Goal: Task Accomplishment & Management: Use online tool/utility

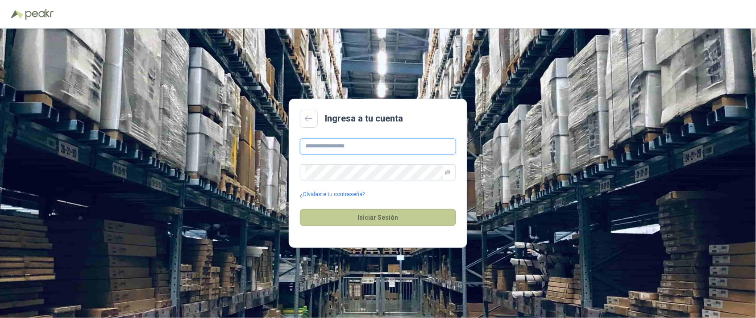
type input "**********"
click at [377, 215] on button "Iniciar Sesión" at bounding box center [378, 217] width 156 height 17
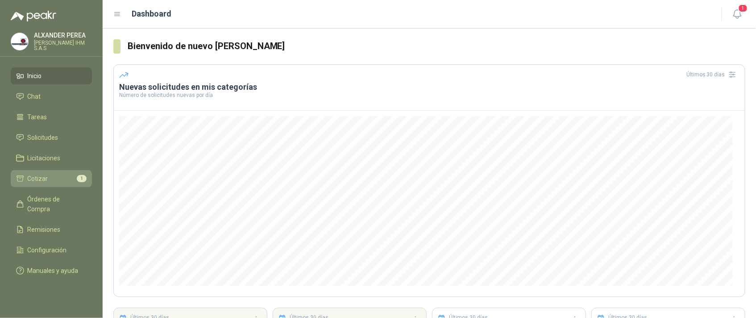
click at [42, 175] on span "Cotizar" at bounding box center [38, 179] width 21 height 10
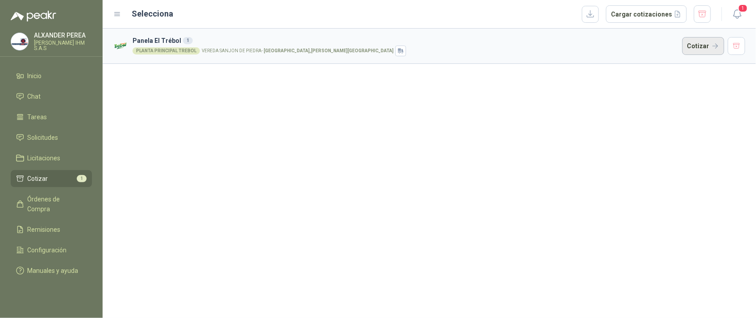
click at [704, 46] on button "Cotizar" at bounding box center [703, 46] width 42 height 18
click at [62, 198] on span "Órdenes de Compra" at bounding box center [56, 204] width 56 height 20
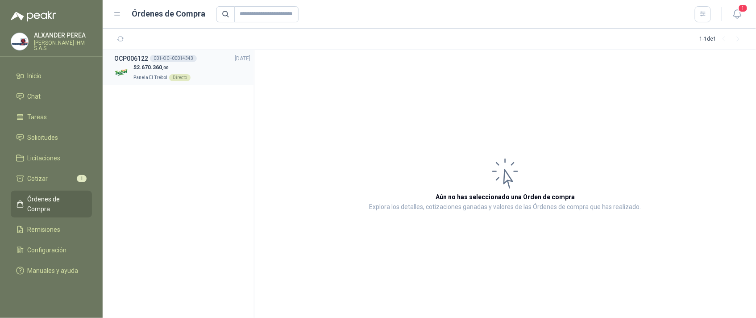
click at [151, 70] on span "2.670.360 ,00" at bounding box center [152, 67] width 32 height 6
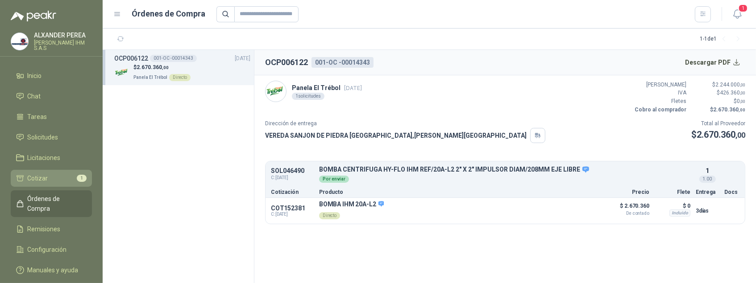
click at [32, 179] on span "Cotizar" at bounding box center [38, 179] width 21 height 10
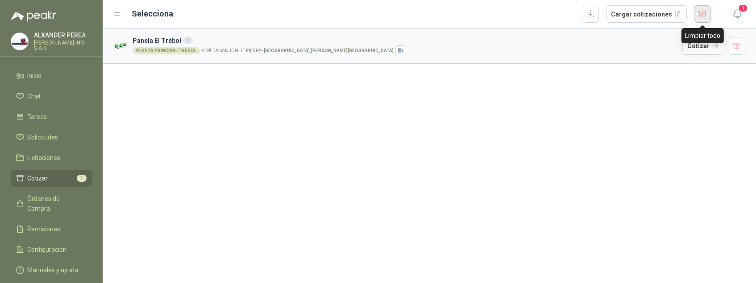
click at [702, 13] on button "button" at bounding box center [702, 13] width 17 height 17
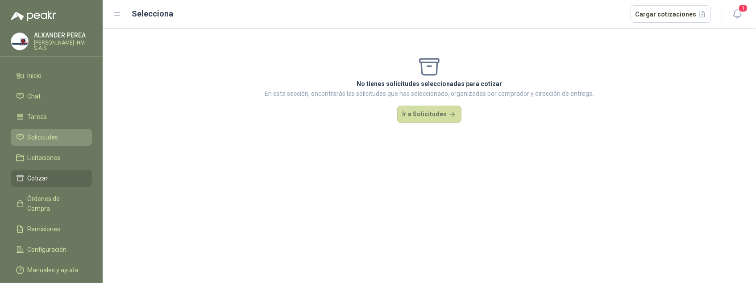
click at [46, 135] on span "Solicitudes" at bounding box center [43, 137] width 31 height 10
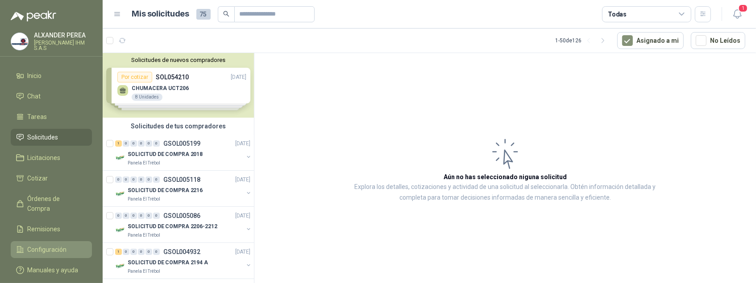
click at [50, 245] on span "Configuración" at bounding box center [47, 250] width 39 height 10
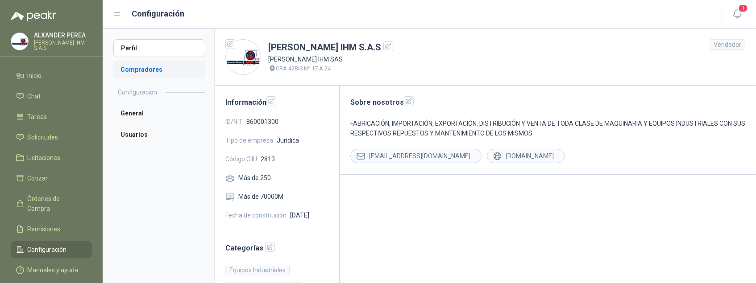
click at [148, 69] on li "Compradores" at bounding box center [159, 70] width 92 height 18
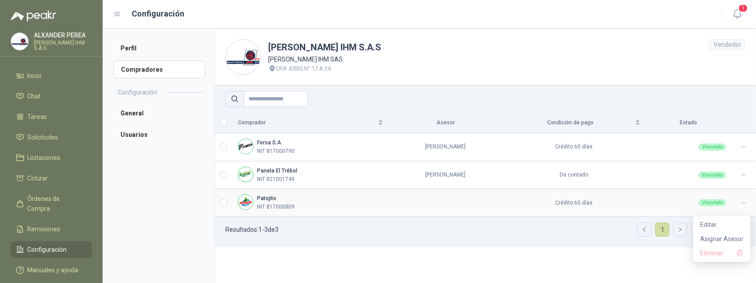
click at [742, 207] on icon at bounding box center [743, 203] width 7 height 7
click at [729, 239] on span "Asignar Asesor" at bounding box center [721, 239] width 43 height 10
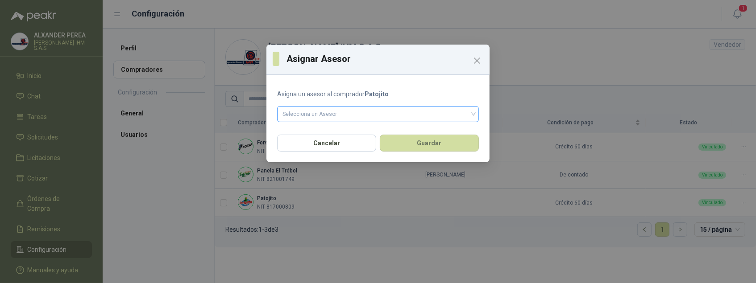
click at [345, 109] on input "search" at bounding box center [377, 113] width 191 height 13
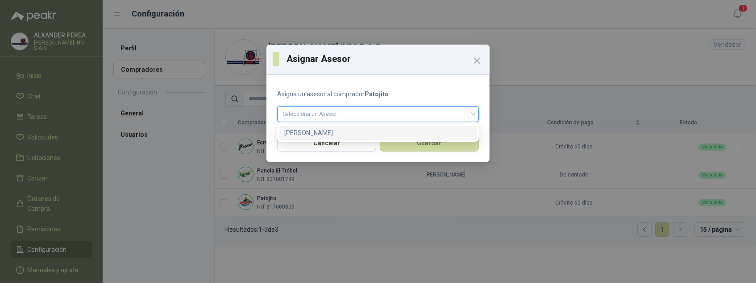
click at [332, 133] on div "[PERSON_NAME]" at bounding box center [377, 133] width 187 height 10
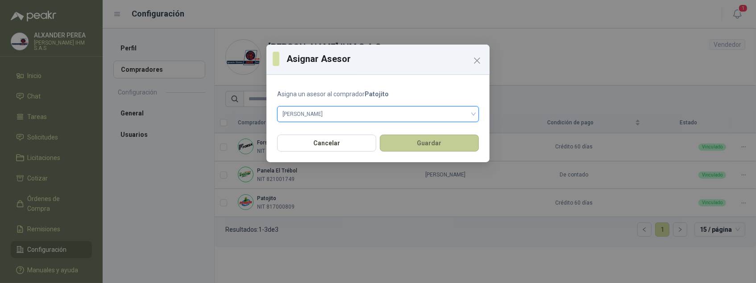
click at [436, 143] on button "Guardar" at bounding box center [429, 143] width 99 height 17
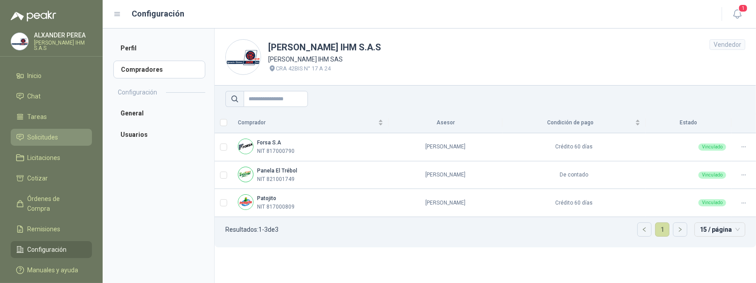
click at [45, 139] on span "Solicitudes" at bounding box center [43, 137] width 31 height 10
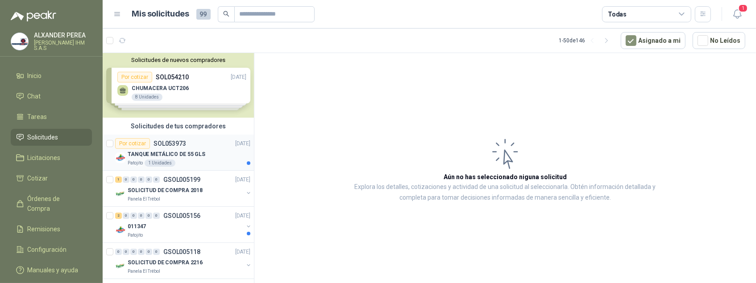
click at [168, 154] on p "TANQUE METÁLICO DE 55 GLS" at bounding box center [167, 154] width 78 height 8
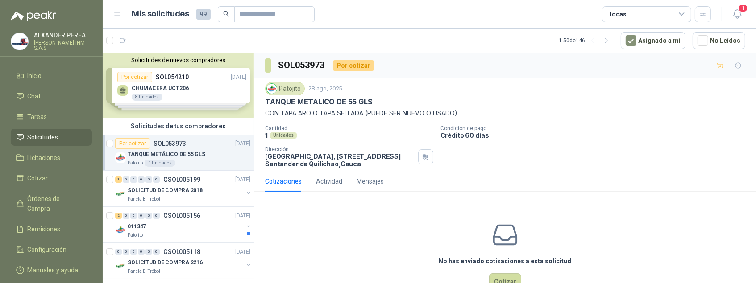
scroll to position [27, 0]
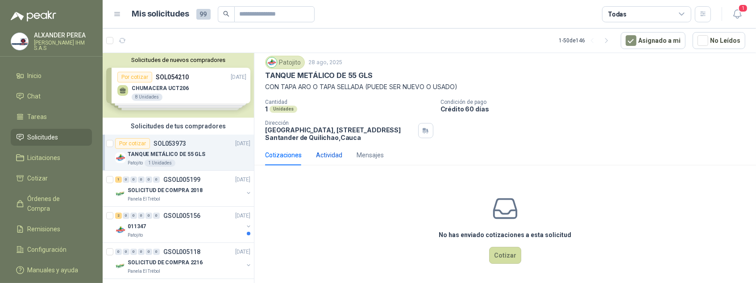
click at [327, 154] on div "Actividad" at bounding box center [329, 155] width 26 height 10
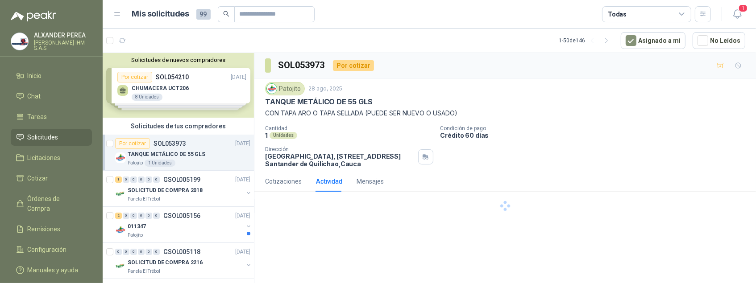
scroll to position [0, 0]
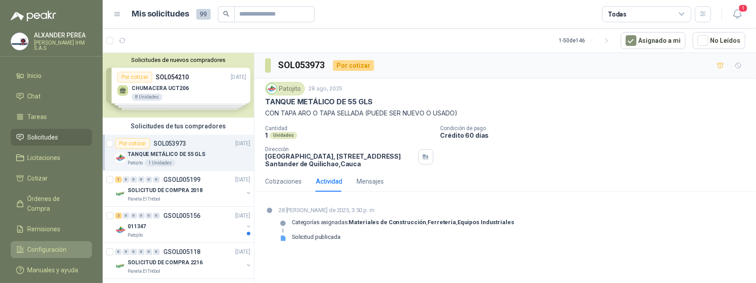
click at [52, 245] on span "Configuración" at bounding box center [47, 250] width 39 height 10
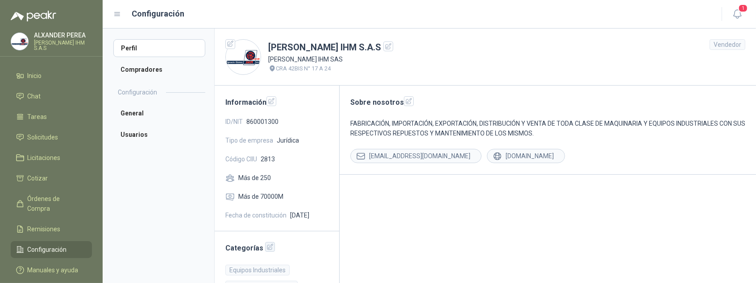
click at [269, 251] on icon "button" at bounding box center [270, 248] width 8 height 8
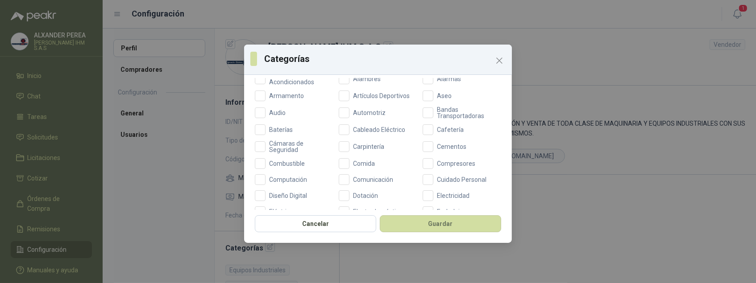
scroll to position [116, 0]
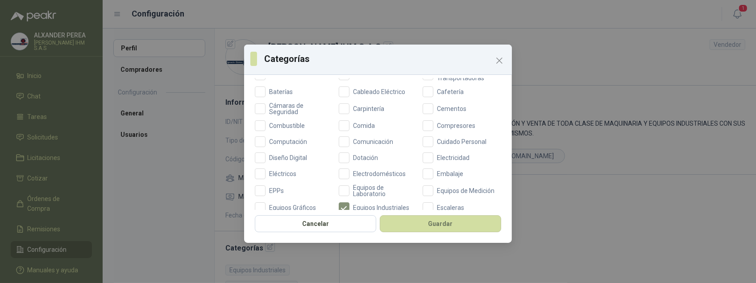
click at [504, 124] on div "Categorías Aceites Acero Agropecuario Aires Acondicionados Alambres Alarmas Arm…" at bounding box center [378, 145] width 268 height 132
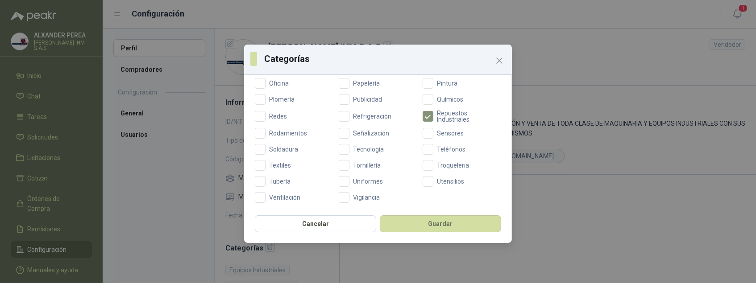
scroll to position [380, 0]
click at [445, 227] on button "Guardar" at bounding box center [440, 223] width 121 height 17
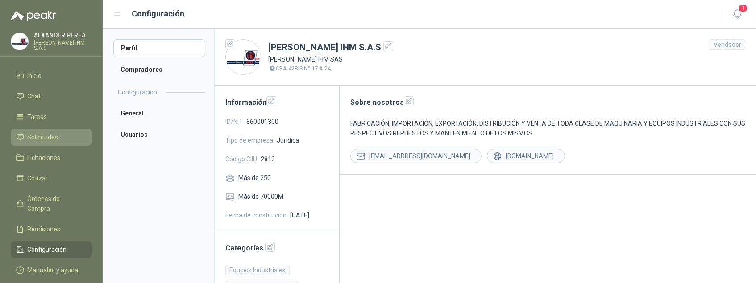
click at [37, 140] on span "Solicitudes" at bounding box center [43, 137] width 31 height 10
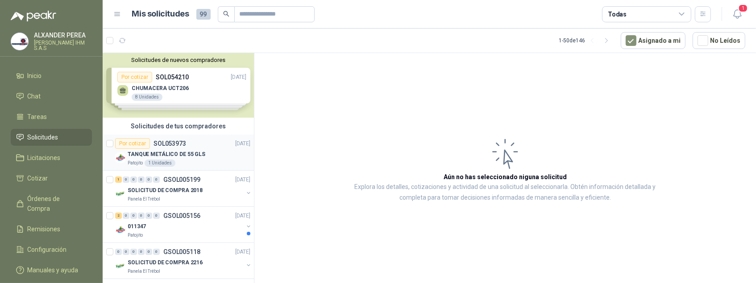
click at [149, 157] on p "TANQUE METÁLICO DE 55 GLS" at bounding box center [167, 154] width 78 height 8
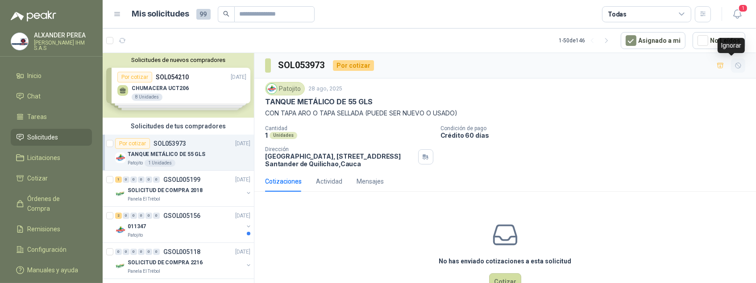
click at [735, 66] on icon "button" at bounding box center [737, 65] width 5 height 5
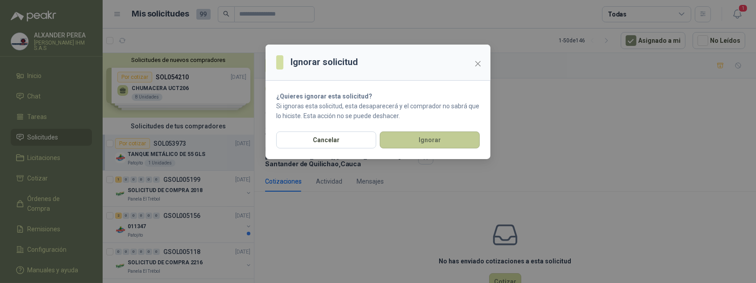
click at [421, 136] on button "Ignorar" at bounding box center [430, 140] width 100 height 17
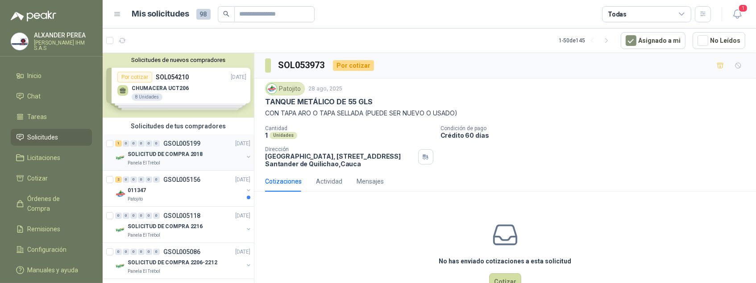
click at [171, 151] on p "SOLICITUD DE COMPRA 2018" at bounding box center [165, 154] width 75 height 8
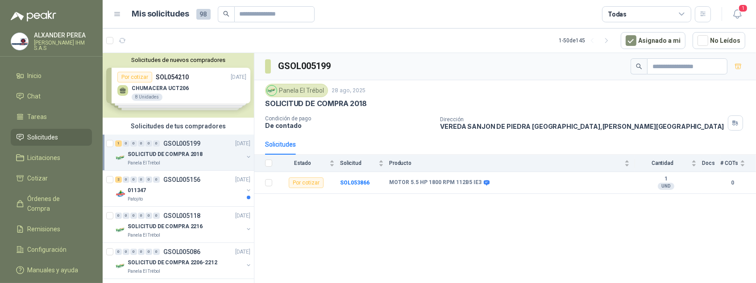
click at [192, 153] on p "SOLICITUD DE COMPRA 2018" at bounding box center [165, 154] width 75 height 8
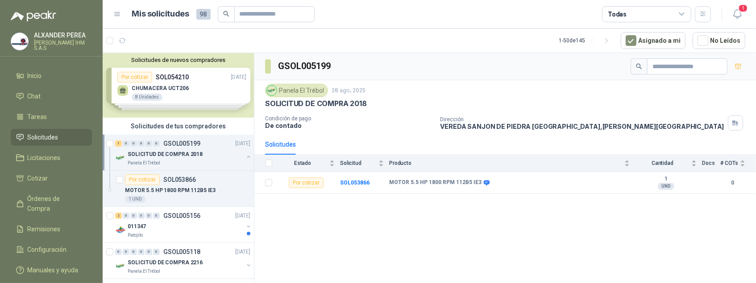
click at [177, 152] on p "SOLICITUD DE COMPRA 2018" at bounding box center [165, 154] width 75 height 8
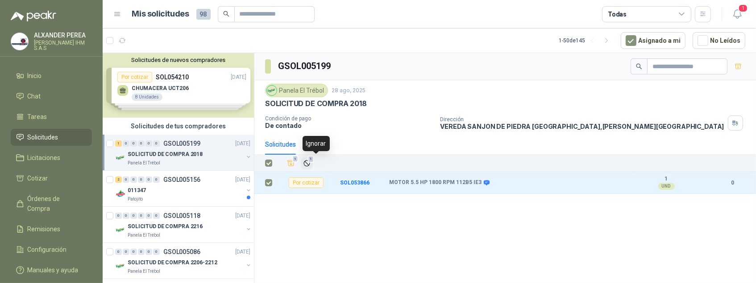
click at [309, 165] on icon "Ignorar" at bounding box center [306, 163] width 5 height 5
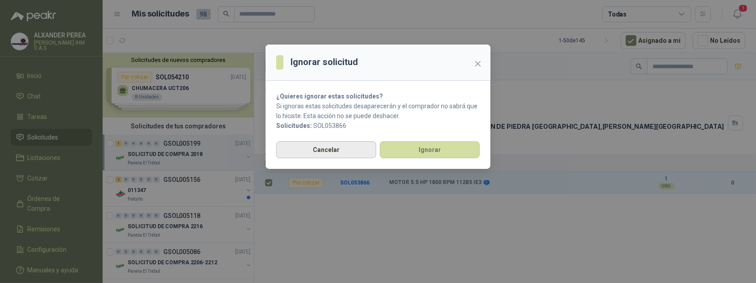
click at [341, 153] on button "Cancelar" at bounding box center [326, 149] width 100 height 17
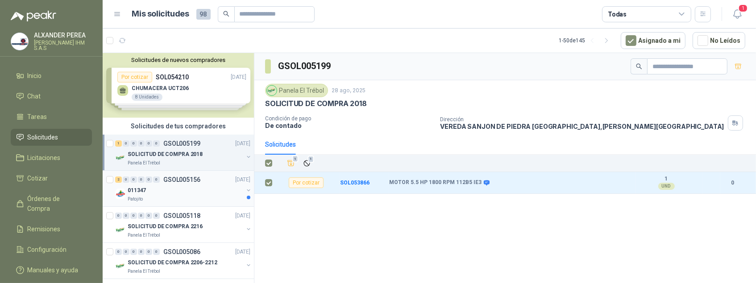
click at [165, 193] on div "011347" at bounding box center [186, 190] width 116 height 11
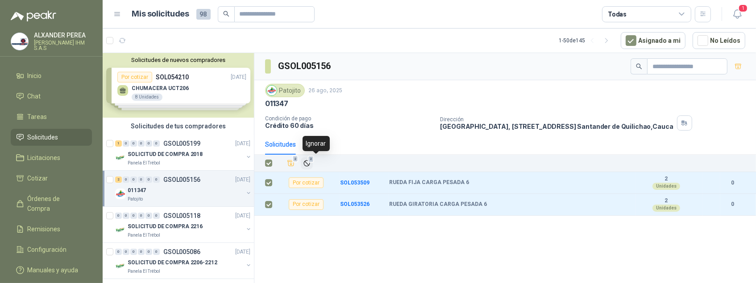
click at [309, 166] on icon "Ignorar" at bounding box center [306, 163] width 5 height 5
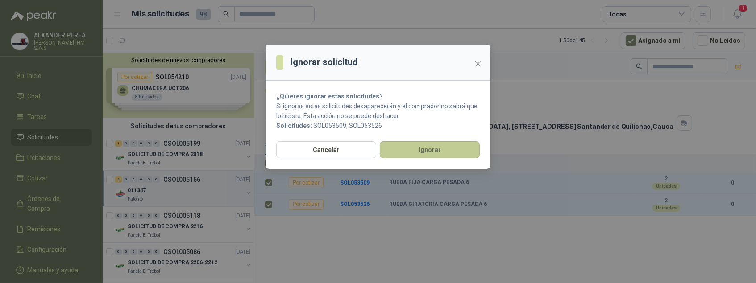
click at [412, 147] on button "Ignorar" at bounding box center [430, 149] width 100 height 17
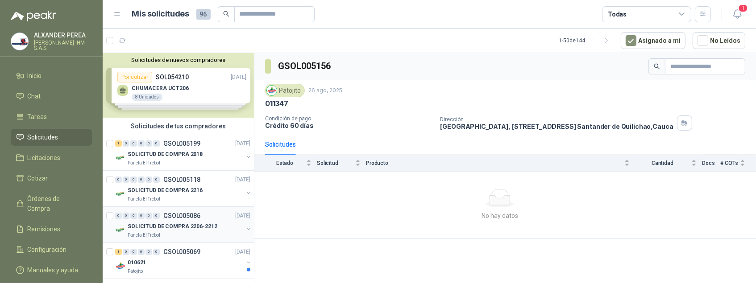
click at [188, 227] on p "SOLICITUD DE COMPRA 2206-2212" at bounding box center [173, 227] width 90 height 8
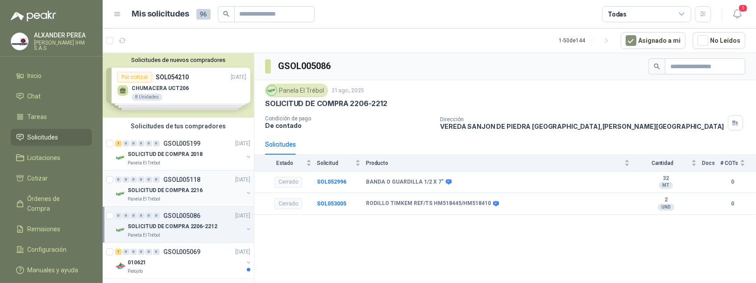
scroll to position [67, 0]
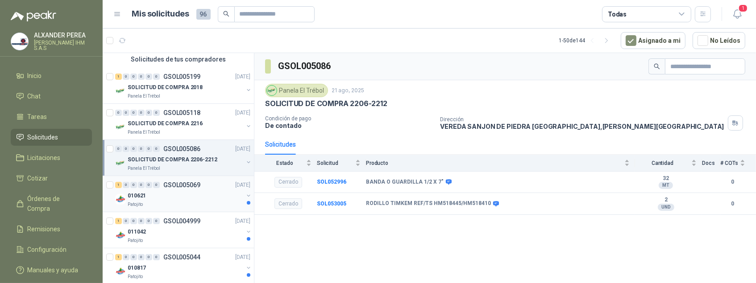
click at [165, 201] on div "010621" at bounding box center [186, 195] width 116 height 11
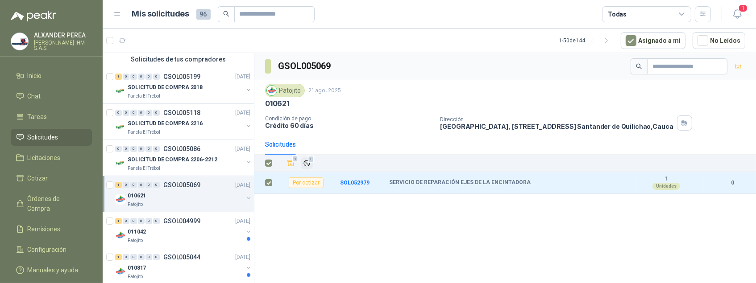
click at [310, 165] on icon "Ignorar" at bounding box center [307, 164] width 8 height 8
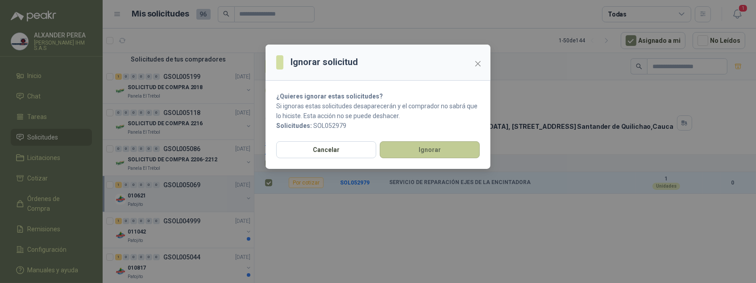
click at [440, 147] on button "Ignorar" at bounding box center [430, 149] width 100 height 17
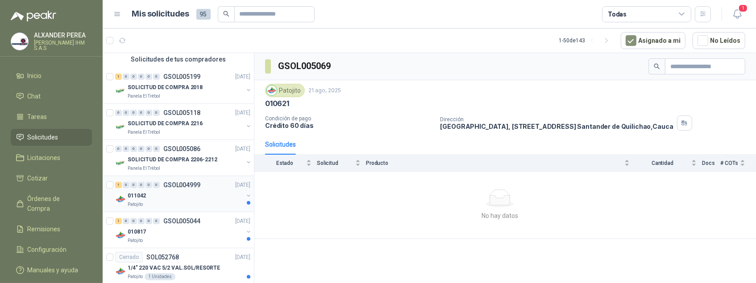
click at [167, 201] on div "011042" at bounding box center [186, 195] width 116 height 11
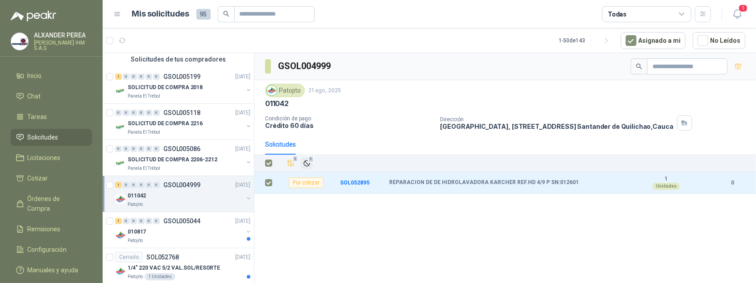
click at [310, 165] on icon "Ignorar" at bounding box center [307, 164] width 8 height 8
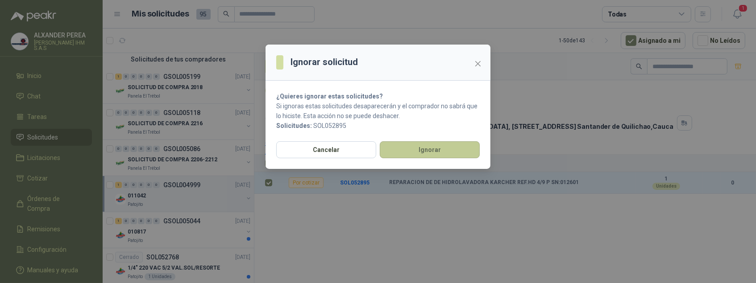
click at [455, 149] on button "Ignorar" at bounding box center [430, 149] width 100 height 17
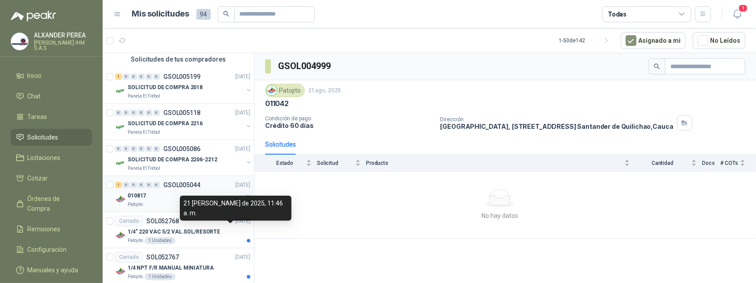
click at [161, 201] on div "010817" at bounding box center [186, 195] width 116 height 11
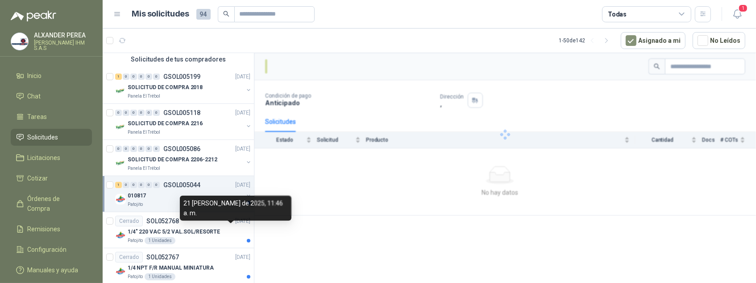
click at [151, 201] on div "010817" at bounding box center [186, 195] width 116 height 11
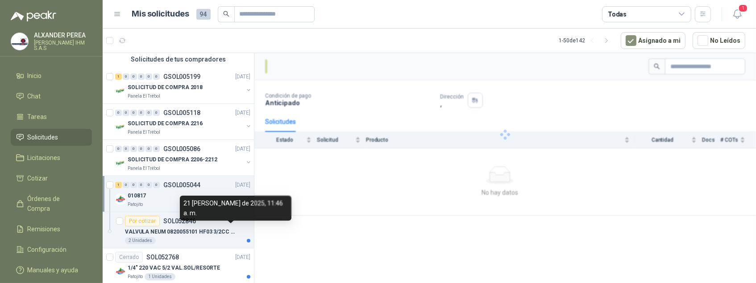
click at [145, 200] on p "010817" at bounding box center [137, 196] width 18 height 8
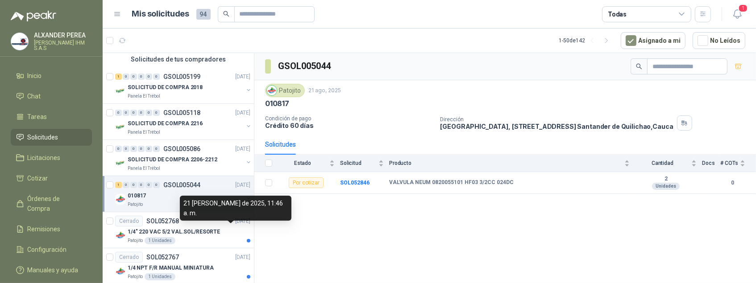
click at [126, 188] on div "0" at bounding box center [126, 185] width 7 height 6
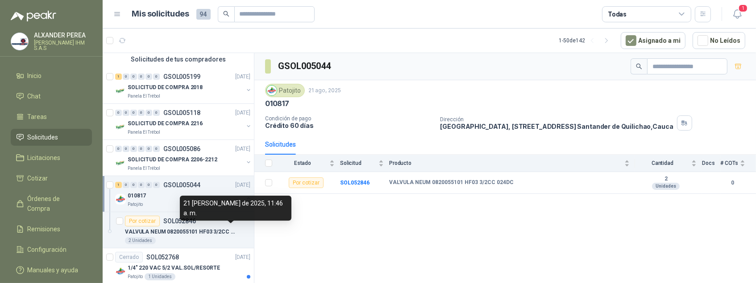
click at [145, 200] on p "010817" at bounding box center [137, 196] width 18 height 8
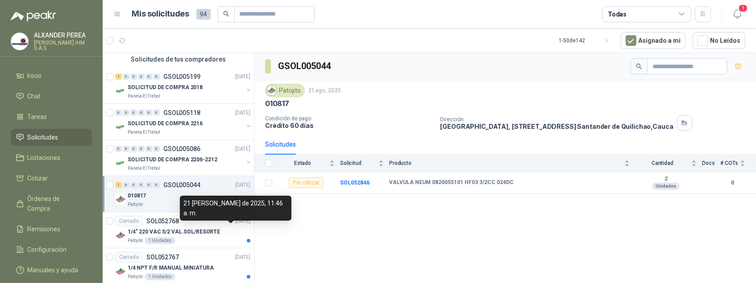
click at [161, 201] on div "010817" at bounding box center [186, 195] width 116 height 11
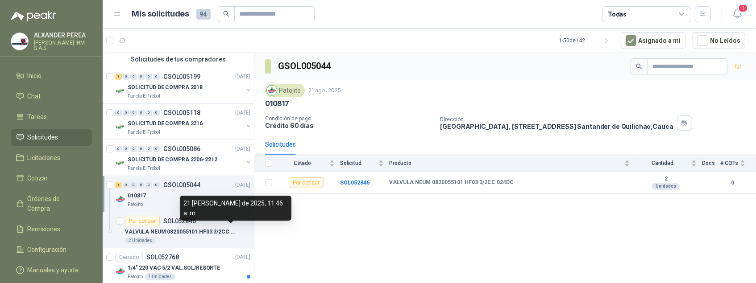
click at [357, 236] on div "GSOL005044 Patojito 21 ago, 2025 010817 Condición de pago Crédito 60 [PERSON_NA…" at bounding box center [504, 169] width 501 height 233
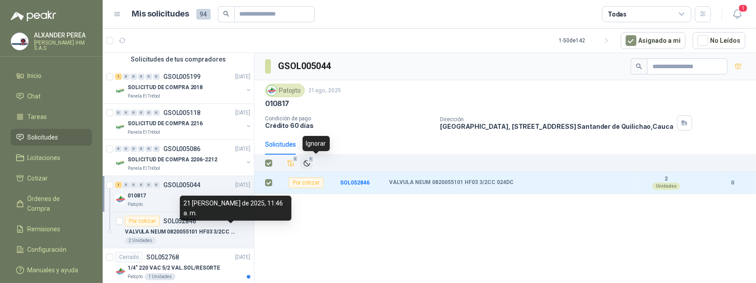
click at [309, 164] on icon "Ignorar" at bounding box center [306, 163] width 5 height 5
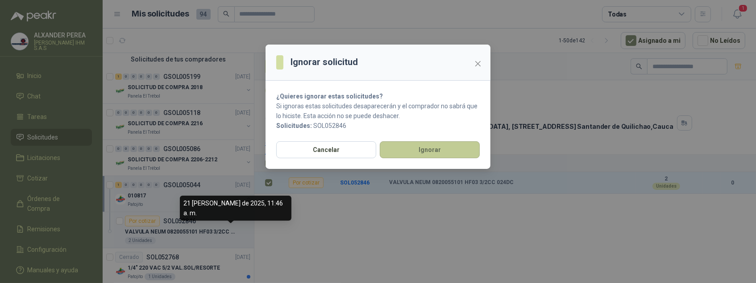
click at [424, 149] on button "Ignorar" at bounding box center [430, 149] width 100 height 17
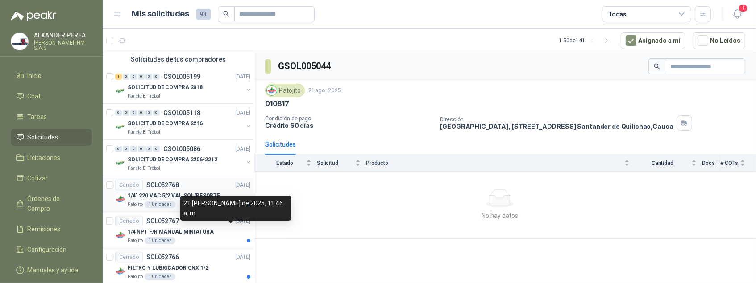
click at [142, 200] on p "1/4" 220 VAC 5/2 VAL.SOL/RESORTE" at bounding box center [174, 196] width 92 height 8
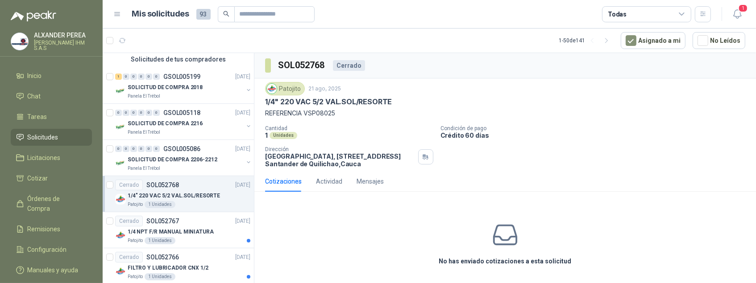
click at [345, 237] on div "No has enviado cotizaciones a esta solicitud" at bounding box center [504, 244] width 501 height 90
click at [155, 198] on p "1/4" 220 VAC 5/2 VAL.SOL/RESORTE" at bounding box center [174, 196] width 92 height 8
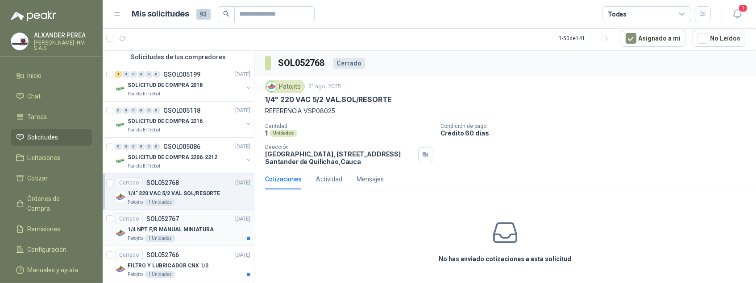
click at [158, 234] on p "1/4 NPT F/R MANUAL MINIATURA" at bounding box center [171, 230] width 86 height 8
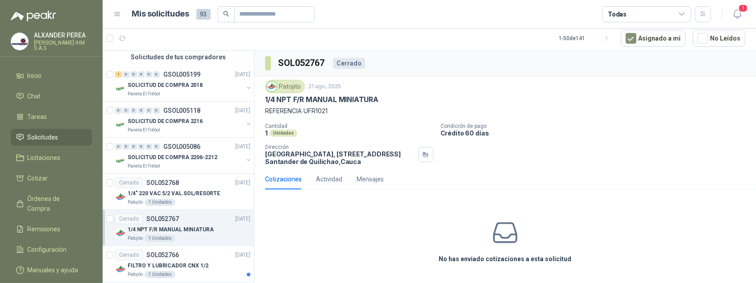
click at [684, 11] on icon at bounding box center [682, 14] width 8 height 8
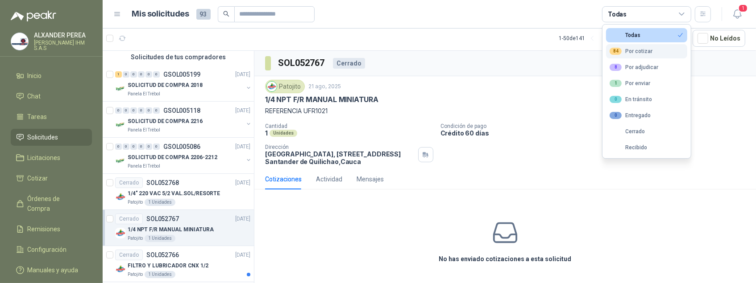
click at [641, 50] on div "84 Por cotizar" at bounding box center [630, 51] width 43 height 7
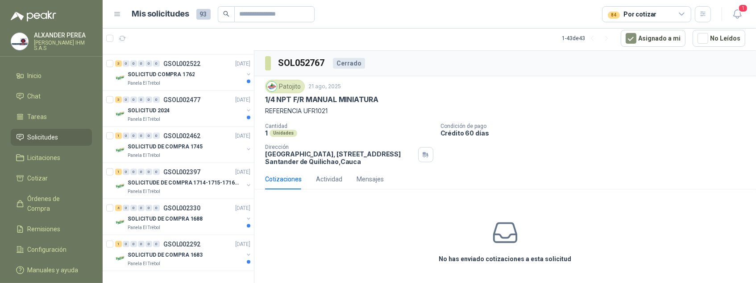
scroll to position [1532, 0]
click at [181, 251] on p "SOLICITUD DE COMPRA 1683" at bounding box center [165, 255] width 75 height 8
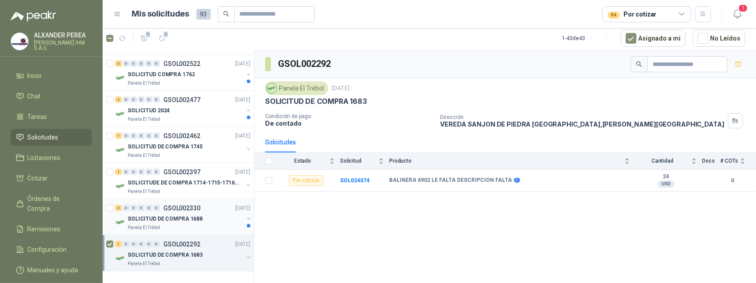
click at [149, 215] on p "SOLICITUD DE COMPRA 1688" at bounding box center [165, 219] width 75 height 8
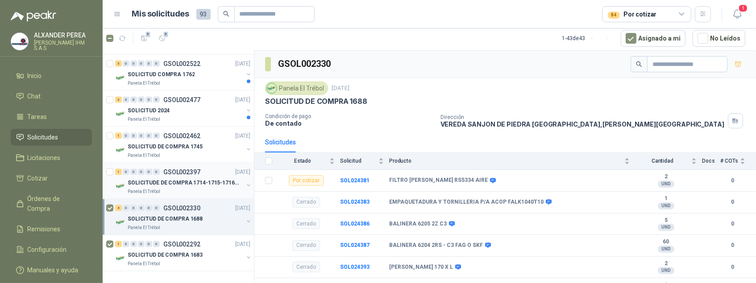
click at [158, 179] on p "SOLICITUDE DE COMPRA 1714-1715-1716 Y 1720" at bounding box center [183, 183] width 111 height 8
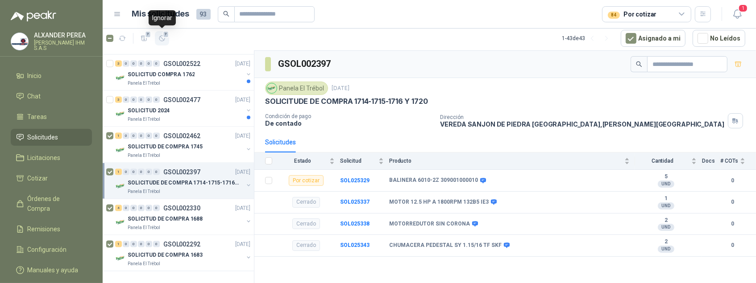
click at [162, 38] on icon "button" at bounding box center [162, 39] width 8 height 8
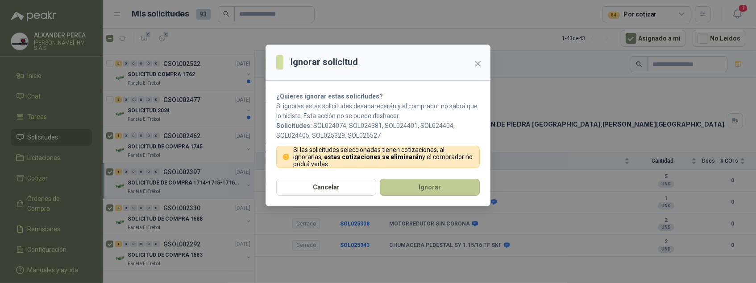
click at [417, 189] on button "Ignorar" at bounding box center [430, 187] width 100 height 17
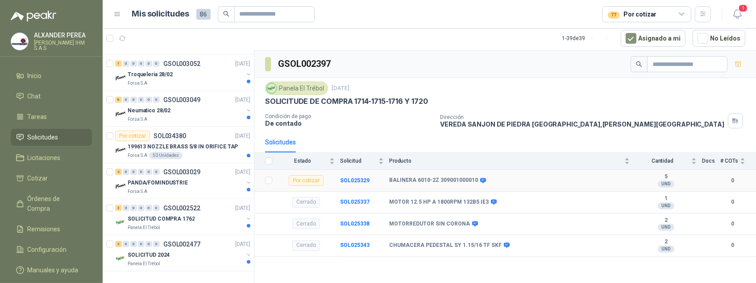
scroll to position [1378, 0]
drag, startPoint x: 146, startPoint y: 247, endPoint x: 144, endPoint y: 255, distance: 8.3
click at [147, 251] on p "SOLICITUD 2024" at bounding box center [149, 255] width 42 height 8
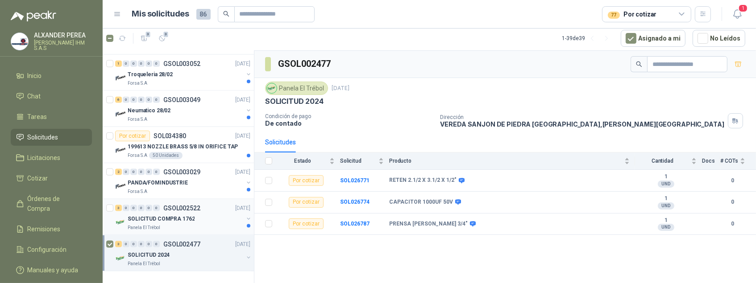
click at [145, 224] on p "Panela El Trébol" at bounding box center [144, 227] width 33 height 7
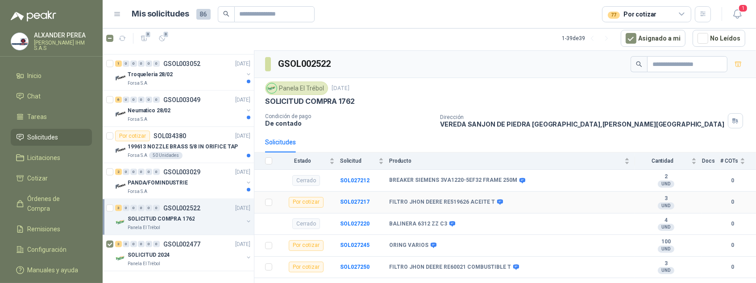
scroll to position [8, 0]
click at [158, 188] on div "Forsa S.A" at bounding box center [186, 191] width 116 height 7
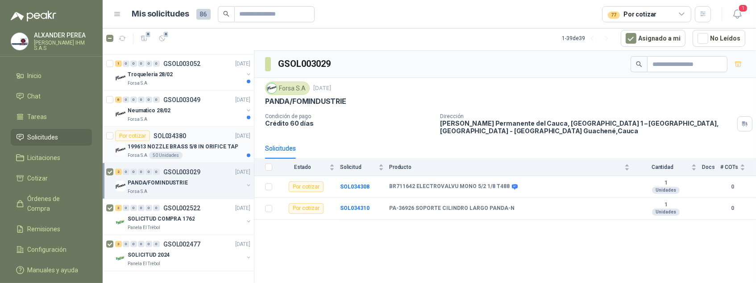
click at [158, 143] on p "199613 NOZZLE BRASS 5/8 IN ORIFICE TAP" at bounding box center [183, 147] width 110 height 8
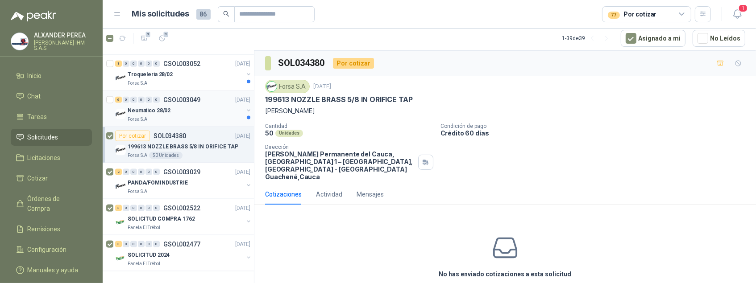
click at [160, 107] on p "Neumatico 28/02" at bounding box center [149, 111] width 43 height 8
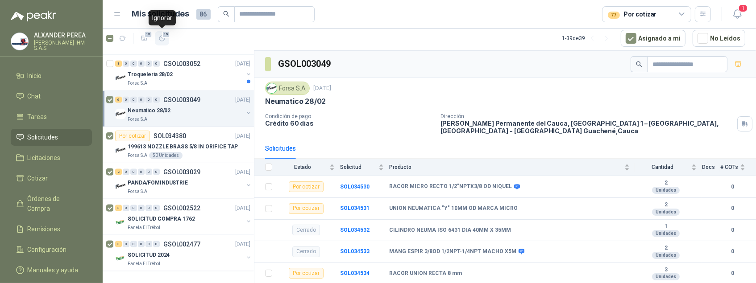
click at [162, 35] on icon "button" at bounding box center [162, 39] width 8 height 8
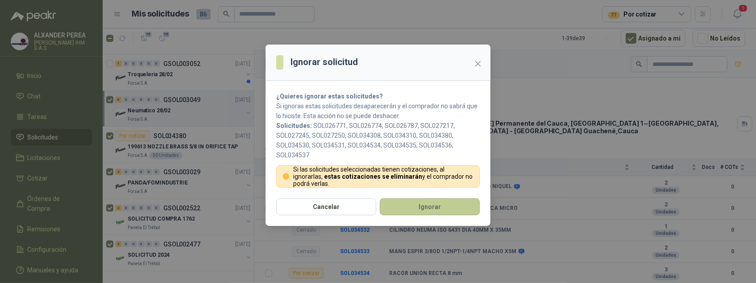
click at [421, 210] on button "Ignorar" at bounding box center [430, 206] width 100 height 17
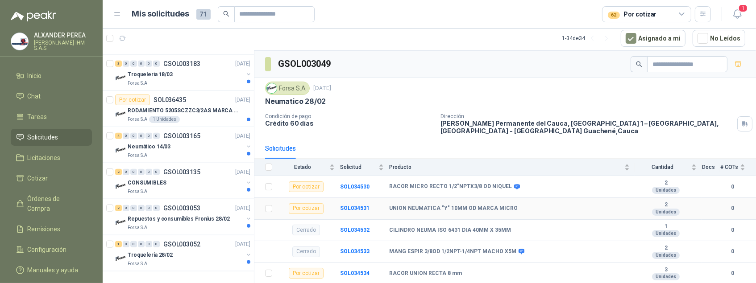
scroll to position [1184, 0]
click at [114, 239] on div at bounding box center [110, 253] width 9 height 29
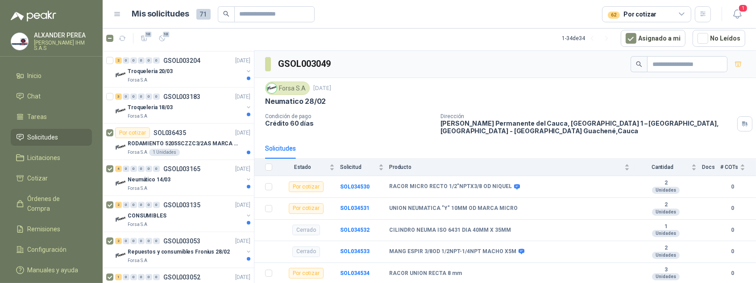
scroll to position [1050, 0]
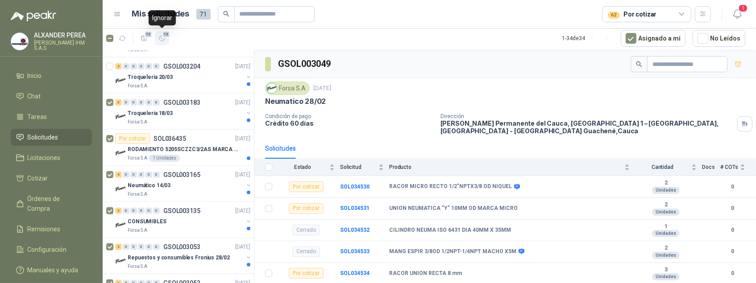
click at [164, 38] on icon "button" at bounding box center [162, 39] width 8 height 8
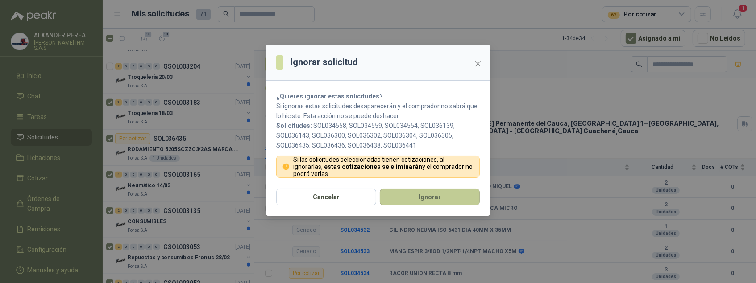
click at [409, 198] on button "Ignorar" at bounding box center [430, 197] width 100 height 17
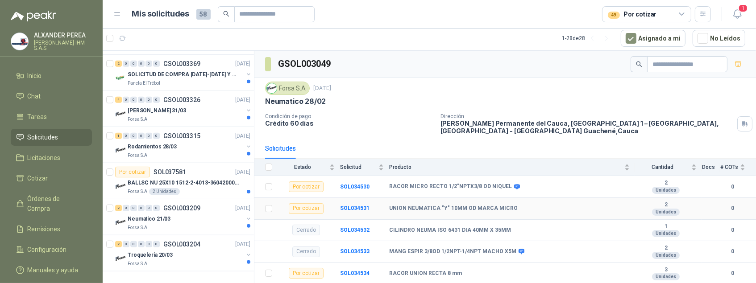
scroll to position [952, 0]
click at [114, 131] on div at bounding box center [110, 145] width 9 height 29
click at [163, 35] on icon "button" at bounding box center [162, 39] width 8 height 8
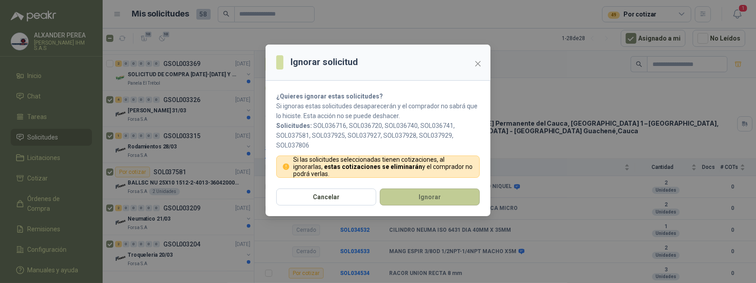
click at [443, 197] on button "Ignorar" at bounding box center [430, 197] width 100 height 17
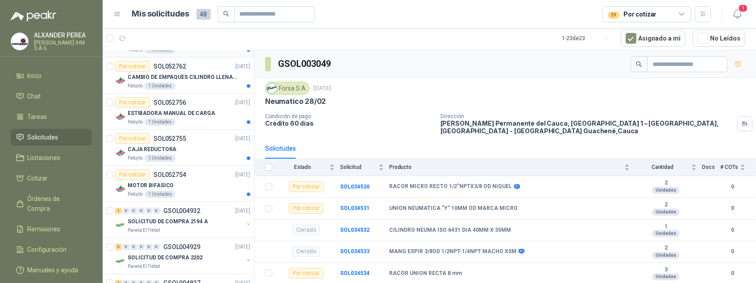
scroll to position [201, 0]
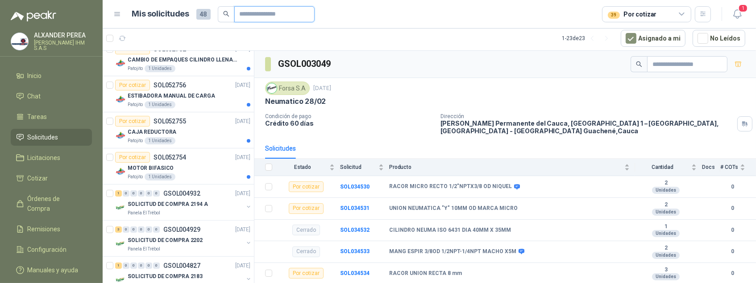
drag, startPoint x: 245, startPoint y: 13, endPoint x: 250, endPoint y: 13, distance: 4.9
click at [245, 13] on input "text" at bounding box center [271, 14] width 62 height 15
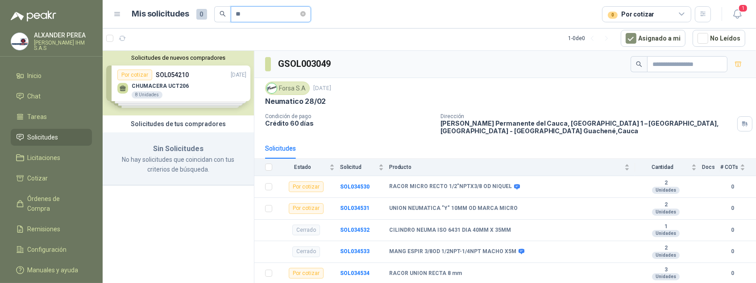
type input "*"
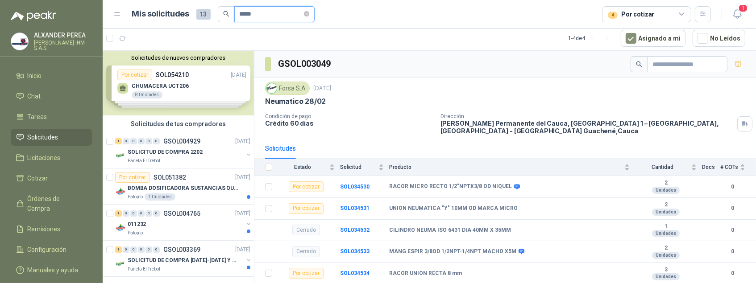
type input "*****"
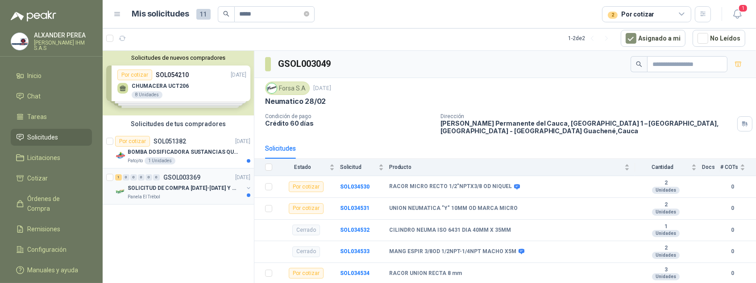
click at [180, 189] on p "SOLICITUD DE COMPRA [DATE]-[DATE] Y 1947" at bounding box center [183, 188] width 111 height 8
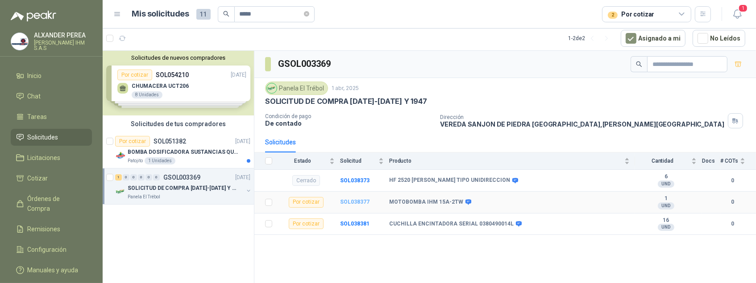
click at [356, 205] on b "SOL038377" at bounding box center [354, 202] width 29 height 6
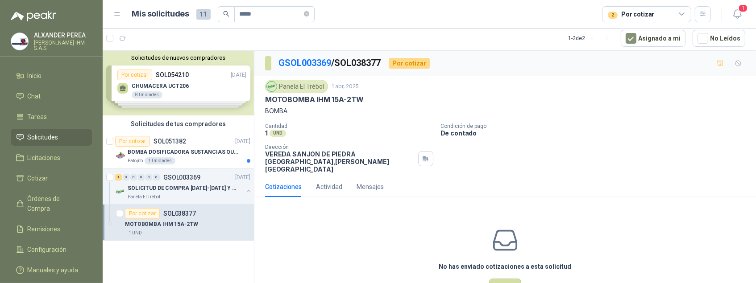
scroll to position [27, 0]
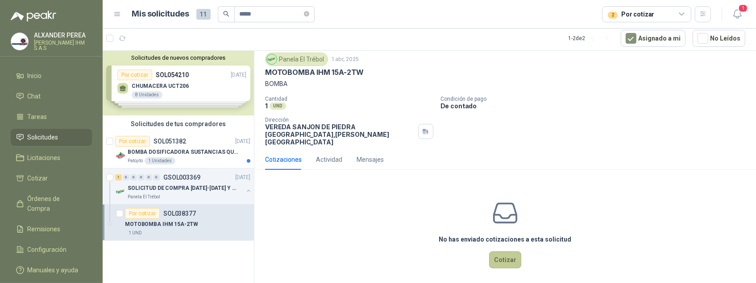
click at [503, 257] on button "Cotizar" at bounding box center [505, 260] width 32 height 17
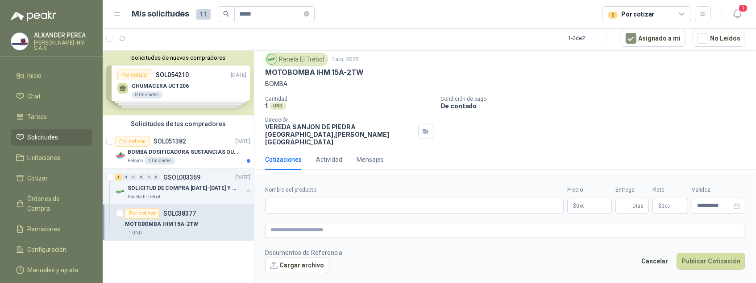
scroll to position [25, 0]
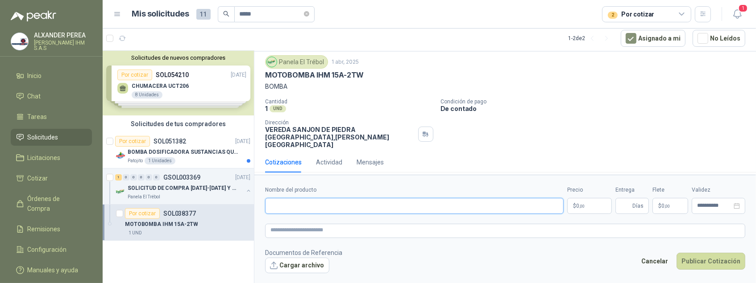
click at [321, 207] on input "Nombre del producto" at bounding box center [414, 206] width 298 height 16
click at [633, 84] on p "BOMBA" at bounding box center [505, 87] width 480 height 10
click at [340, 203] on input "Nombre del producto" at bounding box center [414, 206] width 298 height 16
type input "**********"
click at [543, 115] on div "Cantidad 1 UND  Condición de pago De contado Dirección VEREDA SANJON DE [PERSO…" at bounding box center [505, 124] width 480 height 50
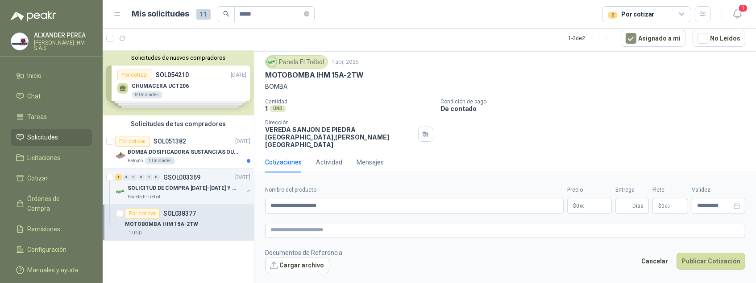
click at [596, 206] on p "$ 0 ,00" at bounding box center [589, 206] width 45 height 16
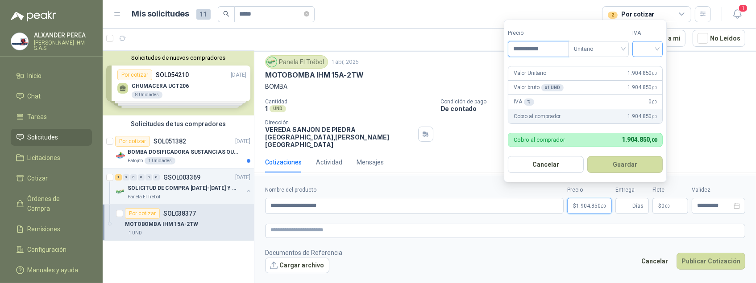
click at [659, 46] on div at bounding box center [647, 49] width 30 height 16
type input "**********"
click at [650, 66] on div "19%" at bounding box center [649, 68] width 17 height 10
click at [628, 163] on button "Guardar" at bounding box center [626, 164] width 77 height 17
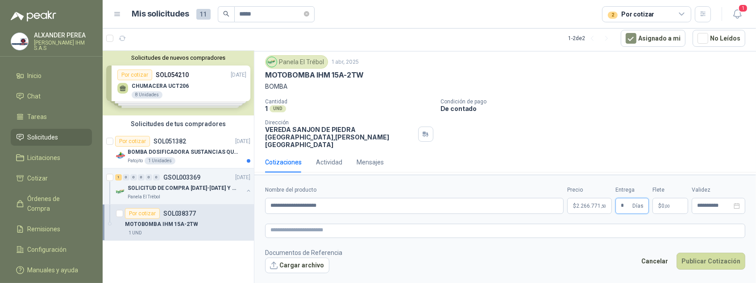
type input "*"
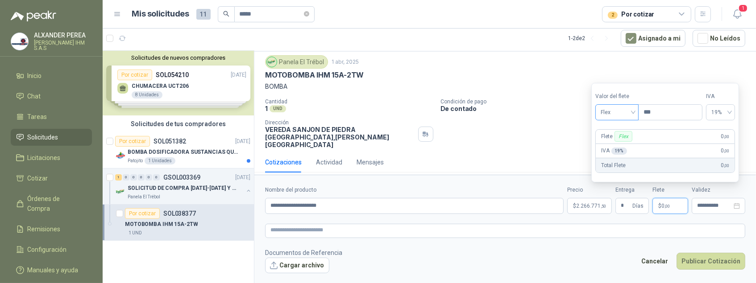
click at [638, 113] on div "Flex" at bounding box center [616, 112] width 43 height 16
click at [623, 144] on div "Incluido" at bounding box center [618, 145] width 33 height 10
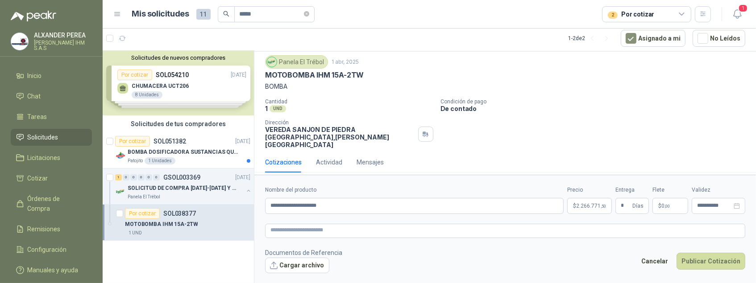
click at [538, 85] on p "BOMBA" at bounding box center [505, 87] width 480 height 10
click at [738, 207] on icon "close-circle" at bounding box center [736, 206] width 6 height 6
click at [720, 204] on input at bounding box center [714, 206] width 35 height 6
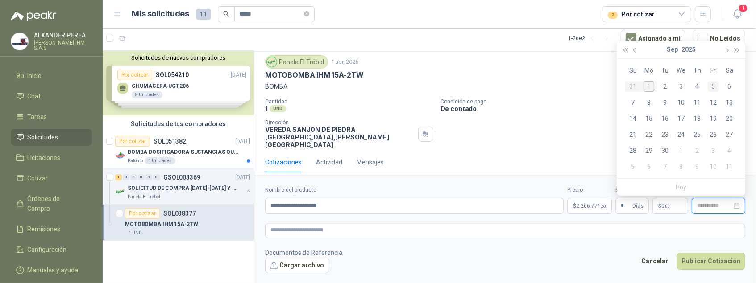
type input "**********"
click at [735, 49] on span "button" at bounding box center [736, 50] width 4 height 4
click at [684, 149] on div "30" at bounding box center [680, 150] width 11 height 11
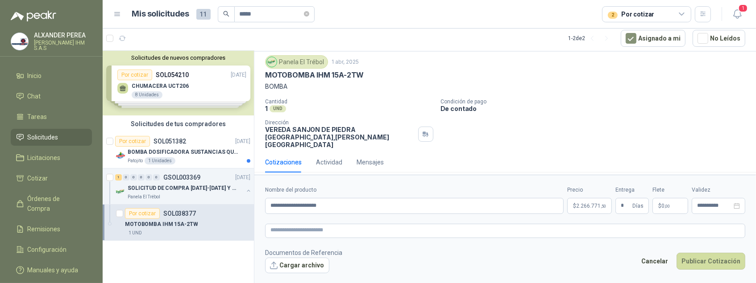
type input "**********"
click at [564, 102] on p "Condición de pago" at bounding box center [596, 102] width 312 height 6
drag, startPoint x: 359, startPoint y: 204, endPoint x: 232, endPoint y: 192, distance: 127.7
click at [232, 192] on div "**********" at bounding box center [429, 167] width 653 height 234
paste textarea "**********"
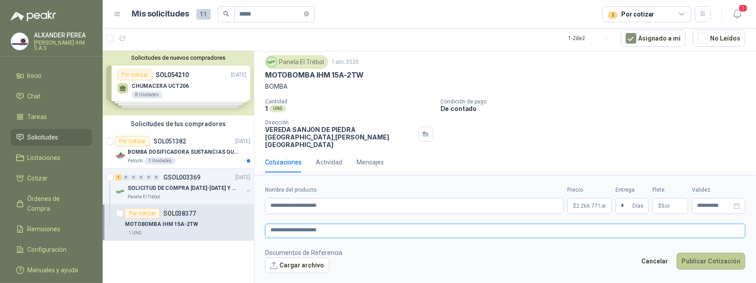
type textarea "**********"
click at [716, 261] on button "Publicar Cotización" at bounding box center [710, 261] width 69 height 17
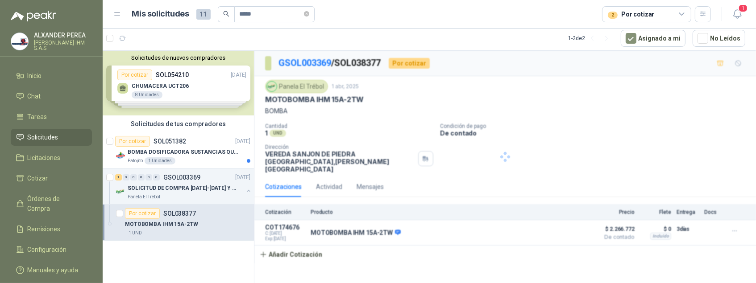
scroll to position [0, 0]
click at [280, 8] on input "*****" at bounding box center [271, 14] width 62 height 15
type input "*"
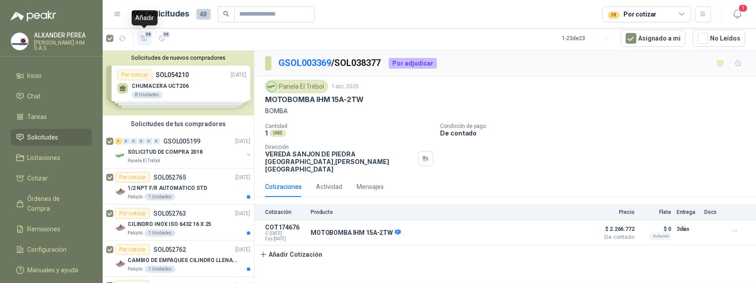
click at [144, 38] on icon "button" at bounding box center [144, 38] width 6 height 5
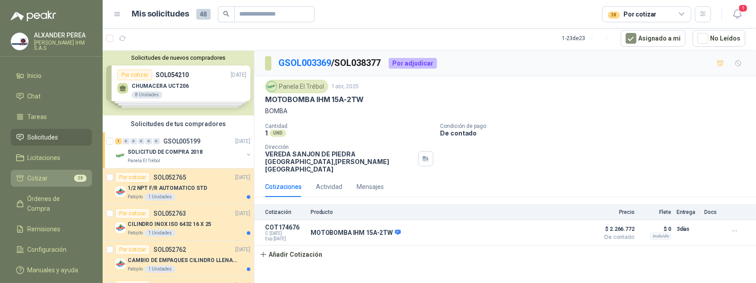
click at [41, 176] on span "Cotizar" at bounding box center [38, 179] width 21 height 10
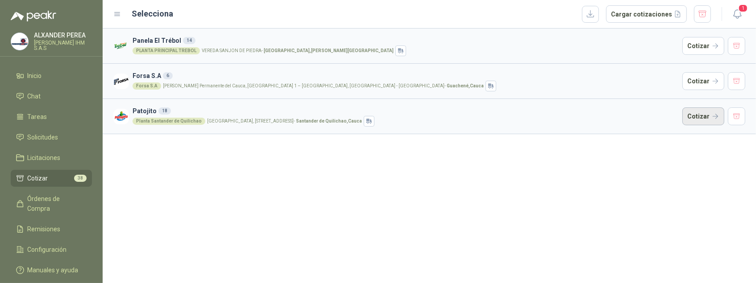
click at [704, 116] on button "Cotizar" at bounding box center [703, 116] width 42 height 18
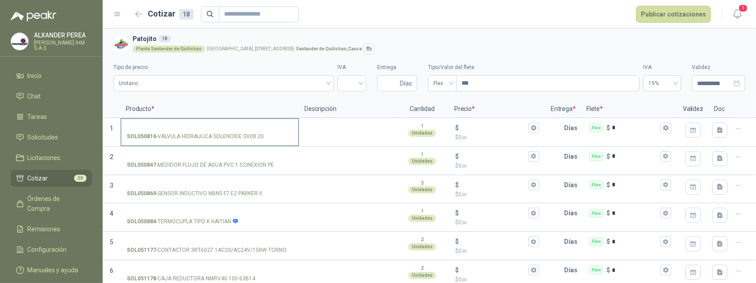
click at [199, 137] on p "SOL050816 - VALVULA HIDRAULICA SOLENOIDE SV08 20" at bounding box center [195, 136] width 137 height 8
click at [199, 132] on input "SOL050816 - VALVULA HIDRAULICA SOLENOIDE SV08 20" at bounding box center [210, 128] width 166 height 7
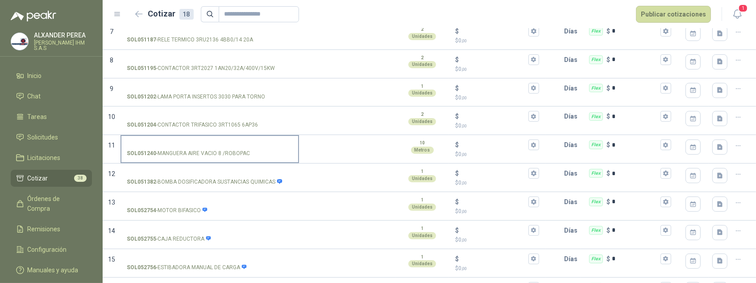
scroll to position [335, 0]
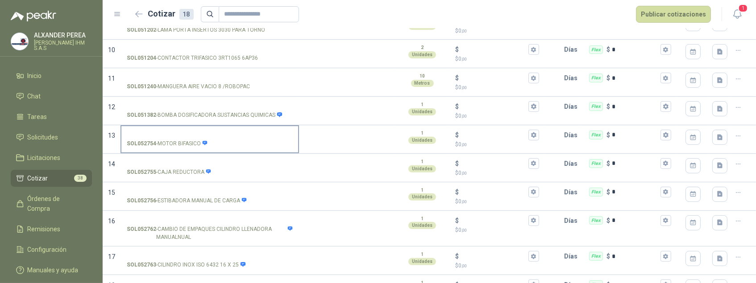
click at [169, 148] on p "SOL052754 - MOTOR BIFASICO" at bounding box center [167, 144] width 81 height 8
click at [169, 139] on input "SOL052754 - MOTOR BIFASICO" at bounding box center [210, 135] width 166 height 7
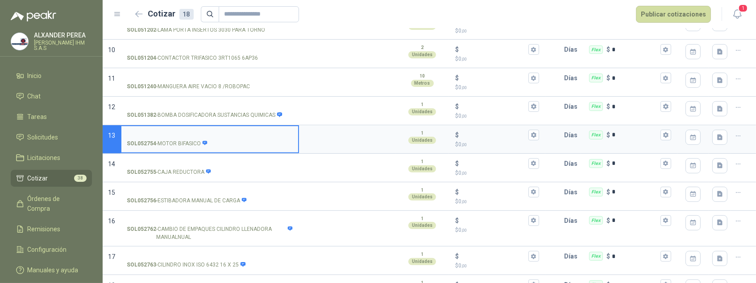
click at [169, 148] on p "SOL052754 - MOTOR BIFASICO" at bounding box center [167, 144] width 81 height 8
click at [169, 139] on input "SOL052754 - MOTOR BIFASICO" at bounding box center [210, 135] width 166 height 7
click at [169, 148] on p "SOL052754 - MOTOR BIFASICO" at bounding box center [167, 144] width 81 height 8
click at [169, 139] on input "SOL052754 - MOTOR BIFASICO" at bounding box center [210, 135] width 166 height 7
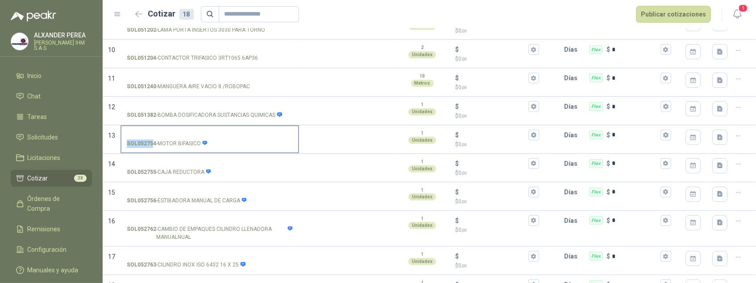
drag, startPoint x: 127, startPoint y: 196, endPoint x: 155, endPoint y: 197, distance: 27.7
click at [155, 148] on strong "SOL052754" at bounding box center [141, 144] width 29 height 8
click at [134, 148] on strong "SOL052754" at bounding box center [141, 144] width 29 height 8
click at [134, 139] on input "SOL052754 - MOTOR BIFASICO" at bounding box center [210, 135] width 166 height 7
drag, startPoint x: 125, startPoint y: 192, endPoint x: 152, endPoint y: 196, distance: 26.6
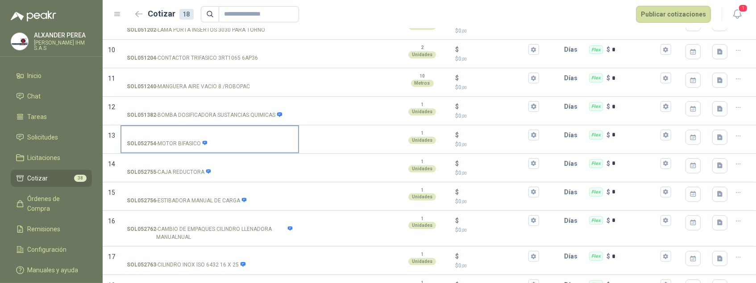
click at [152, 152] on label "SOL052754 - MOTOR BIFASICO" at bounding box center [209, 138] width 177 height 25
click at [152, 139] on input "SOL052754 - MOTOR BIFASICO" at bounding box center [210, 135] width 166 height 7
drag, startPoint x: 162, startPoint y: 200, endPoint x: 156, endPoint y: 199, distance: 6.3
click at [157, 148] on p "SOL052754 - MOTOR BIFASICO" at bounding box center [167, 144] width 81 height 8
drag, startPoint x: 126, startPoint y: 199, endPoint x: 158, endPoint y: 206, distance: 32.7
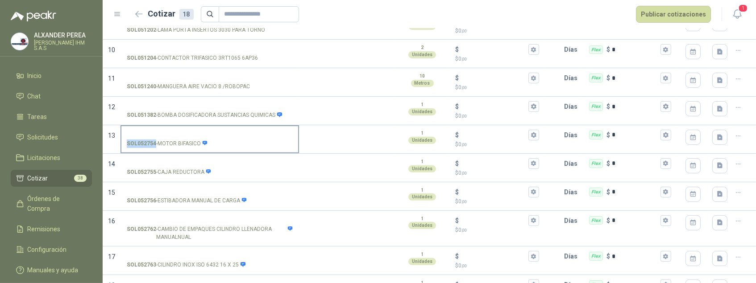
click at [158, 154] on div "SOL052754 - MOTOR BIFASICO" at bounding box center [209, 139] width 178 height 29
copy strong "SOL052754"
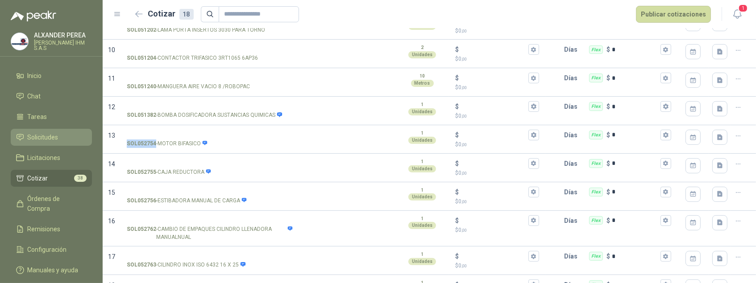
click at [70, 136] on li "Solicitudes" at bounding box center [51, 137] width 70 height 10
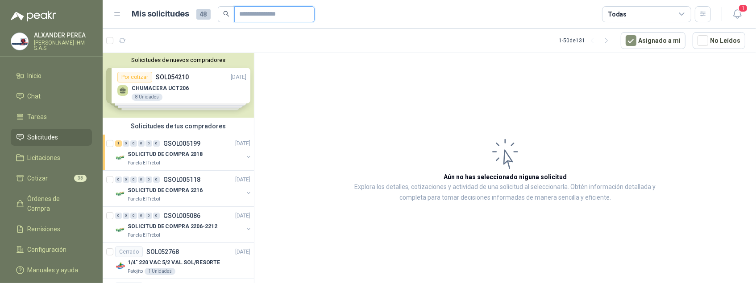
click at [262, 15] on input "text" at bounding box center [271, 14] width 62 height 15
paste input "*********"
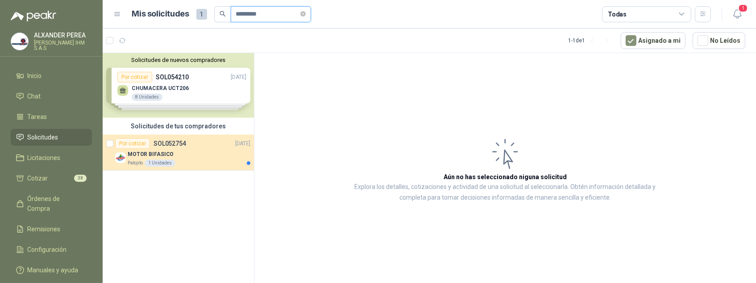
type input "*********"
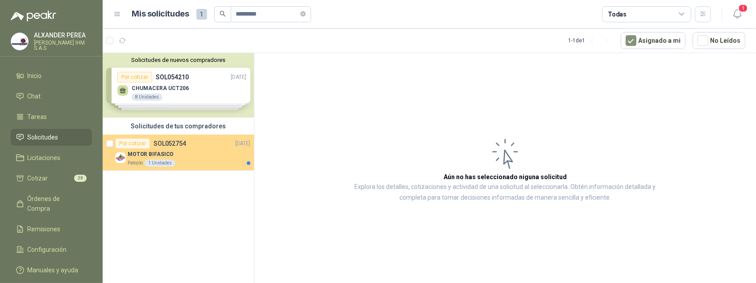
click at [153, 152] on p "MOTOR BIFASICO" at bounding box center [151, 154] width 46 height 8
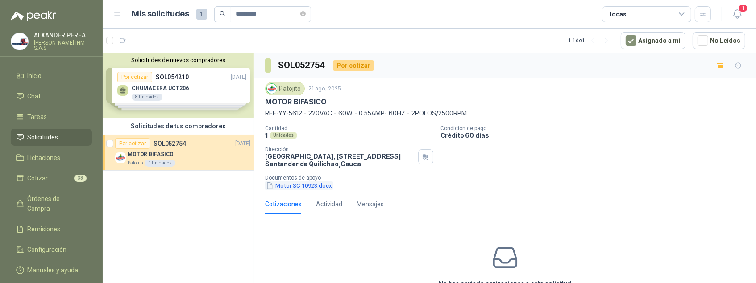
click at [328, 189] on button "Motor SC 10923.docx" at bounding box center [299, 185] width 68 height 9
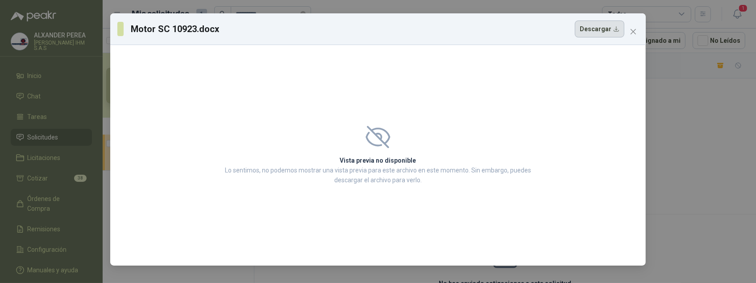
click at [601, 27] on button "Descargar" at bounding box center [599, 29] width 50 height 17
click at [631, 30] on icon "close" at bounding box center [632, 31] width 7 height 7
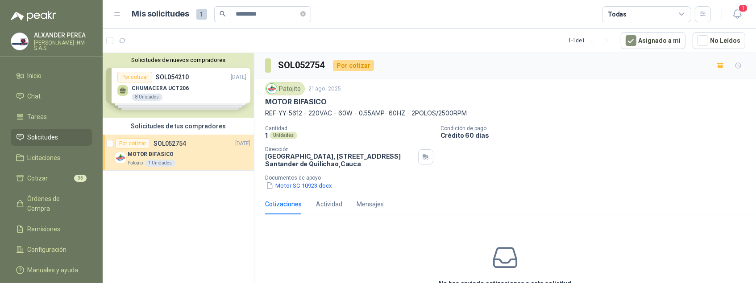
click at [542, 118] on div "Patojito 21 ago, 2025 MOTOR BIFASICO REF-YY-5612 - 220VAC - 60W - 0.55AMP- 60HZ…" at bounding box center [505, 136] width 480 height 108
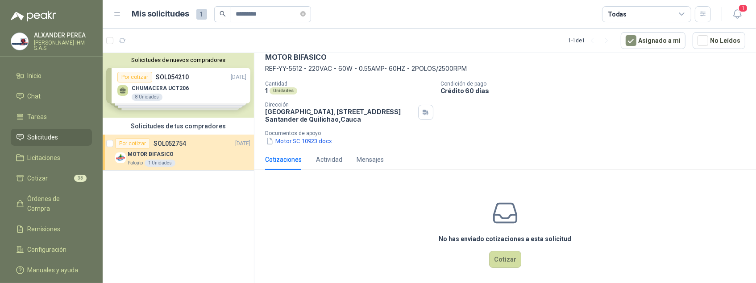
scroll to position [57, 0]
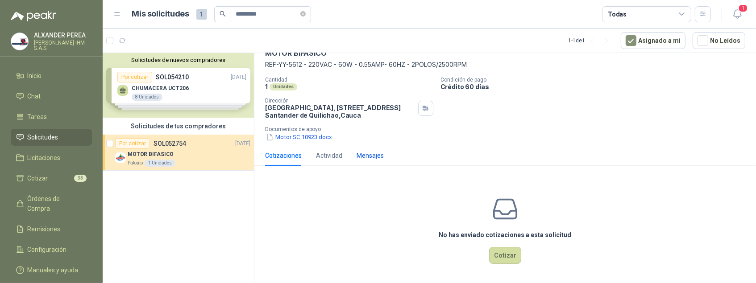
click at [368, 155] on div "Mensajes" at bounding box center [369, 156] width 27 height 10
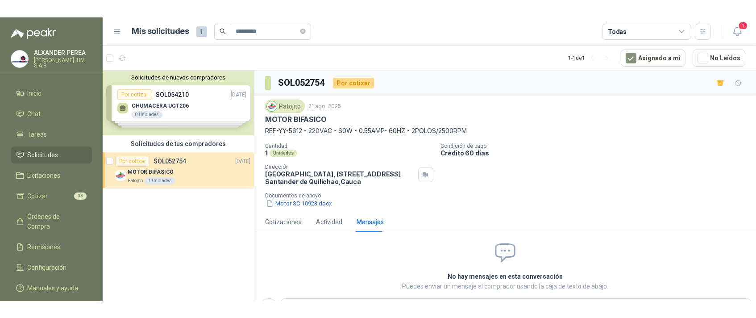
scroll to position [46, 0]
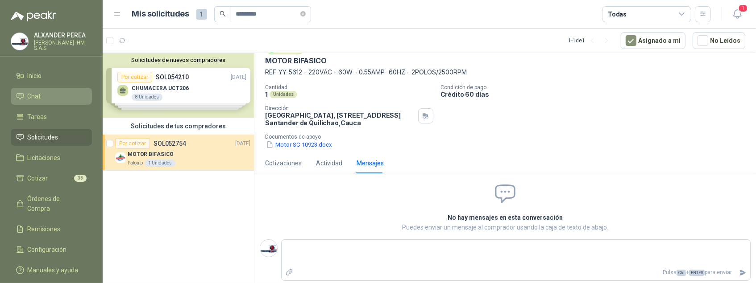
click at [29, 99] on span "Chat" at bounding box center [34, 96] width 13 height 10
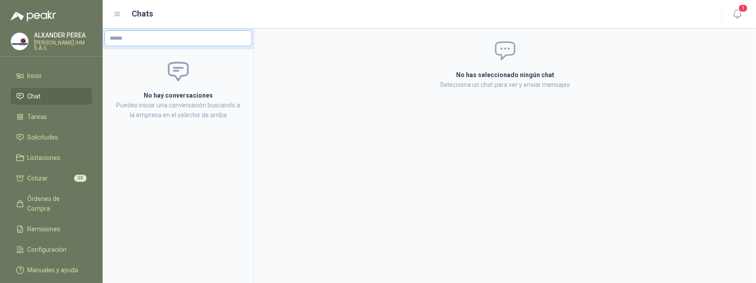
click at [166, 41] on input "text" at bounding box center [178, 38] width 147 height 15
type input "******"
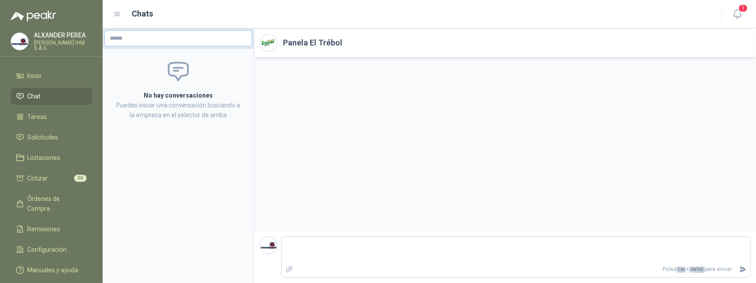
type textarea "*"
type textarea "**"
type textarea "***"
type textarea "**"
click at [197, 36] on input "text" at bounding box center [178, 38] width 147 height 15
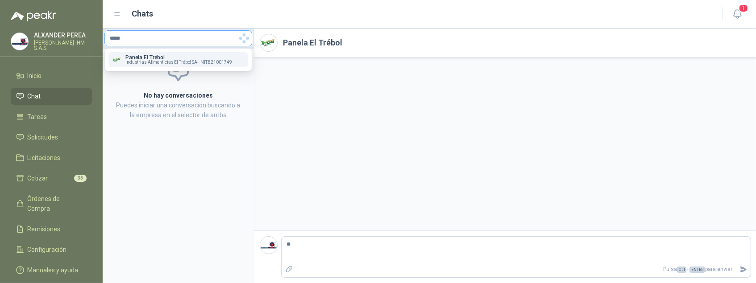
type input "******"
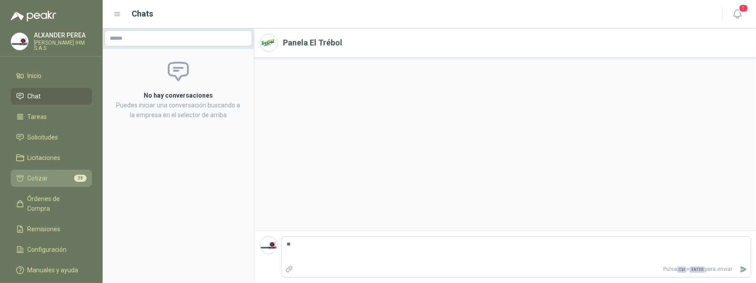
click at [43, 176] on span "Cotizar" at bounding box center [38, 179] width 21 height 10
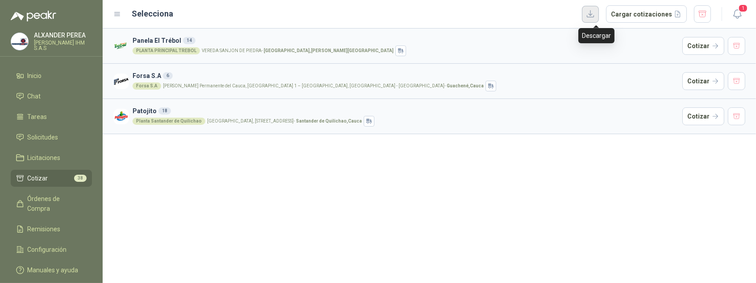
click at [598, 16] on button "button" at bounding box center [590, 14] width 17 height 17
click at [645, 14] on button "Cargar cotizaciones" at bounding box center [646, 14] width 81 height 18
click at [53, 114] on li "Tareas" at bounding box center [51, 117] width 70 height 10
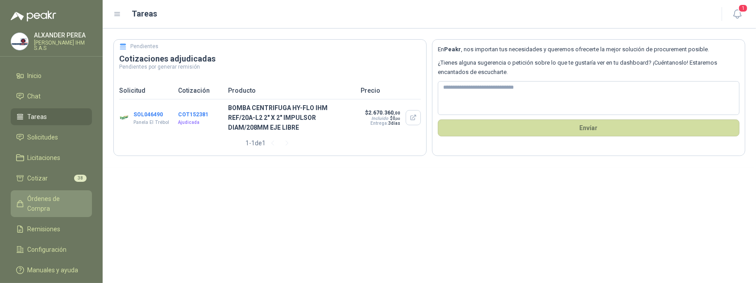
click at [57, 204] on span "Órdenes de Compra" at bounding box center [56, 204] width 56 height 20
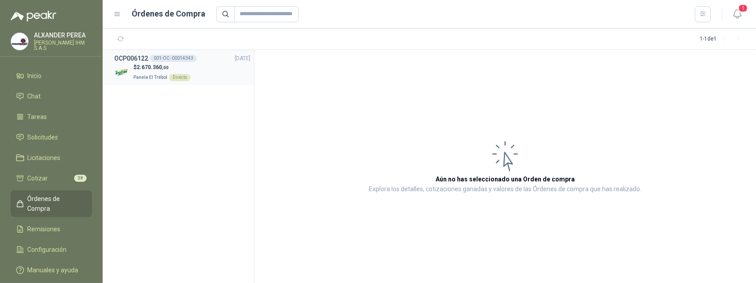
click at [185, 57] on div "001-OC -00014343" at bounding box center [173, 58] width 47 height 7
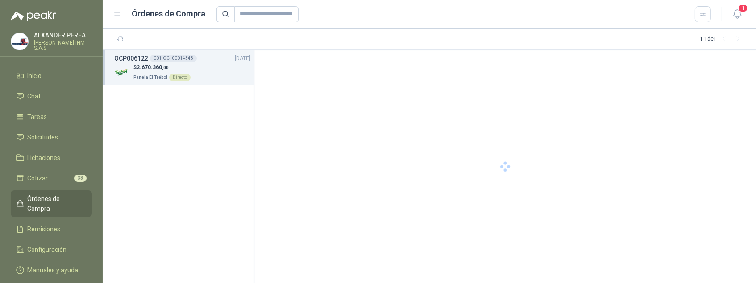
click at [185, 57] on div "001-OC -00014343" at bounding box center [173, 58] width 47 height 7
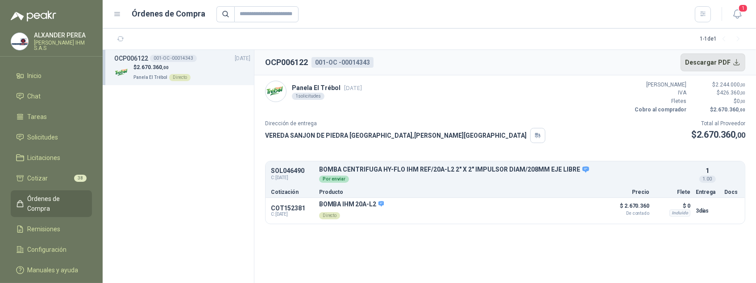
click at [702, 62] on button "Descargar PDF" at bounding box center [712, 63] width 65 height 18
